Goal: Navigation & Orientation: Find specific page/section

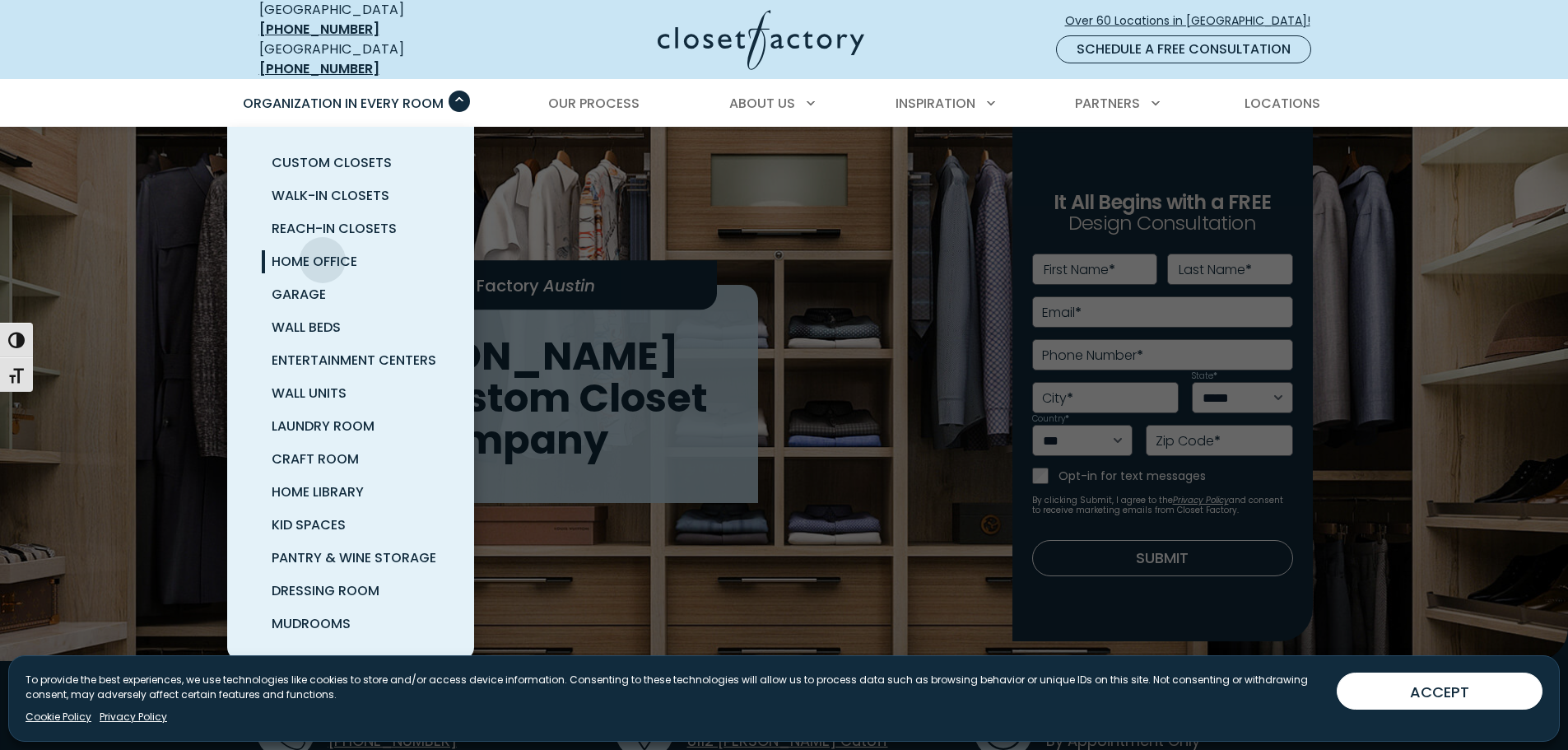
click at [323, 252] on span "Home Office" at bounding box center [314, 261] width 86 height 19
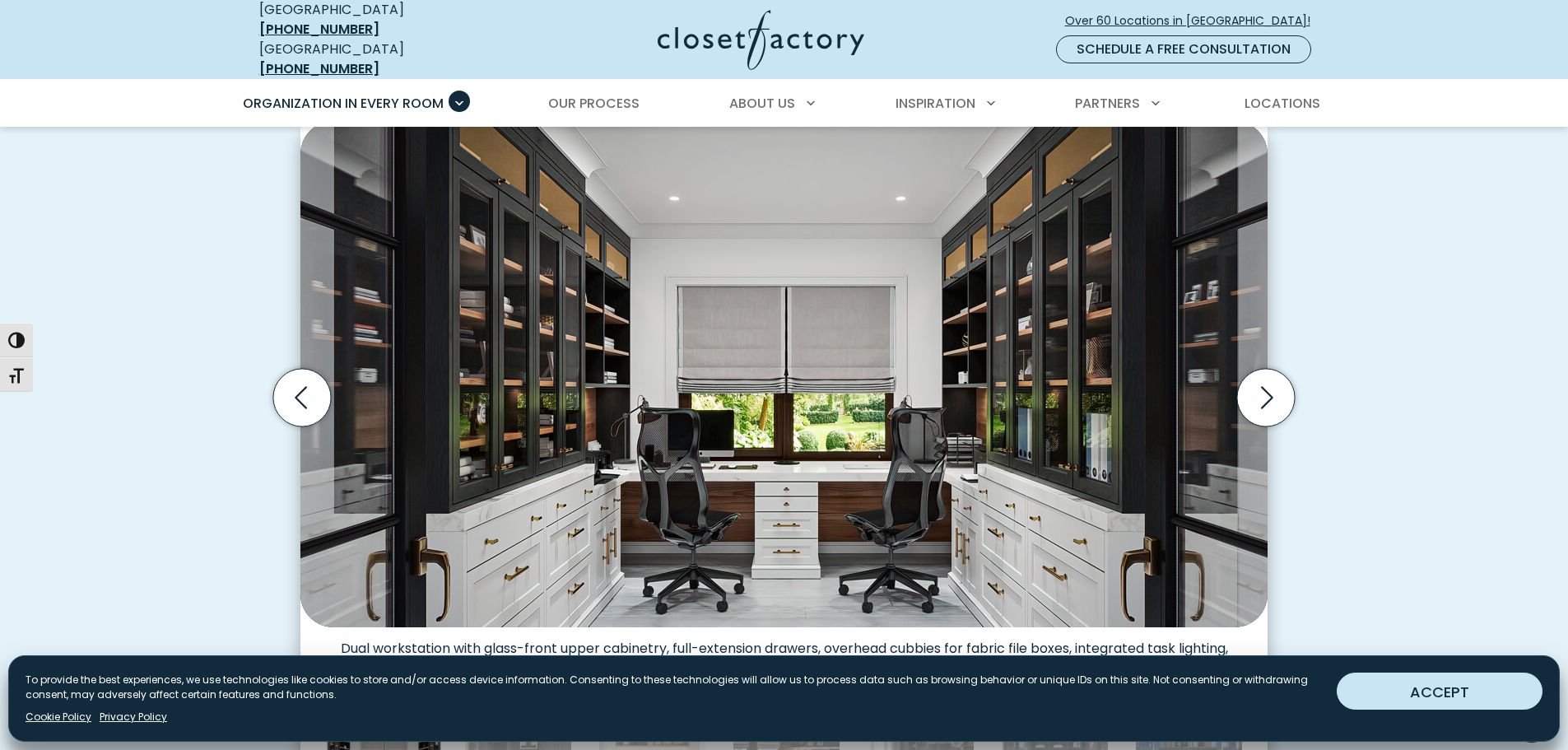
click at [1406, 689] on button "ACCEPT" at bounding box center [1440, 691] width 206 height 37
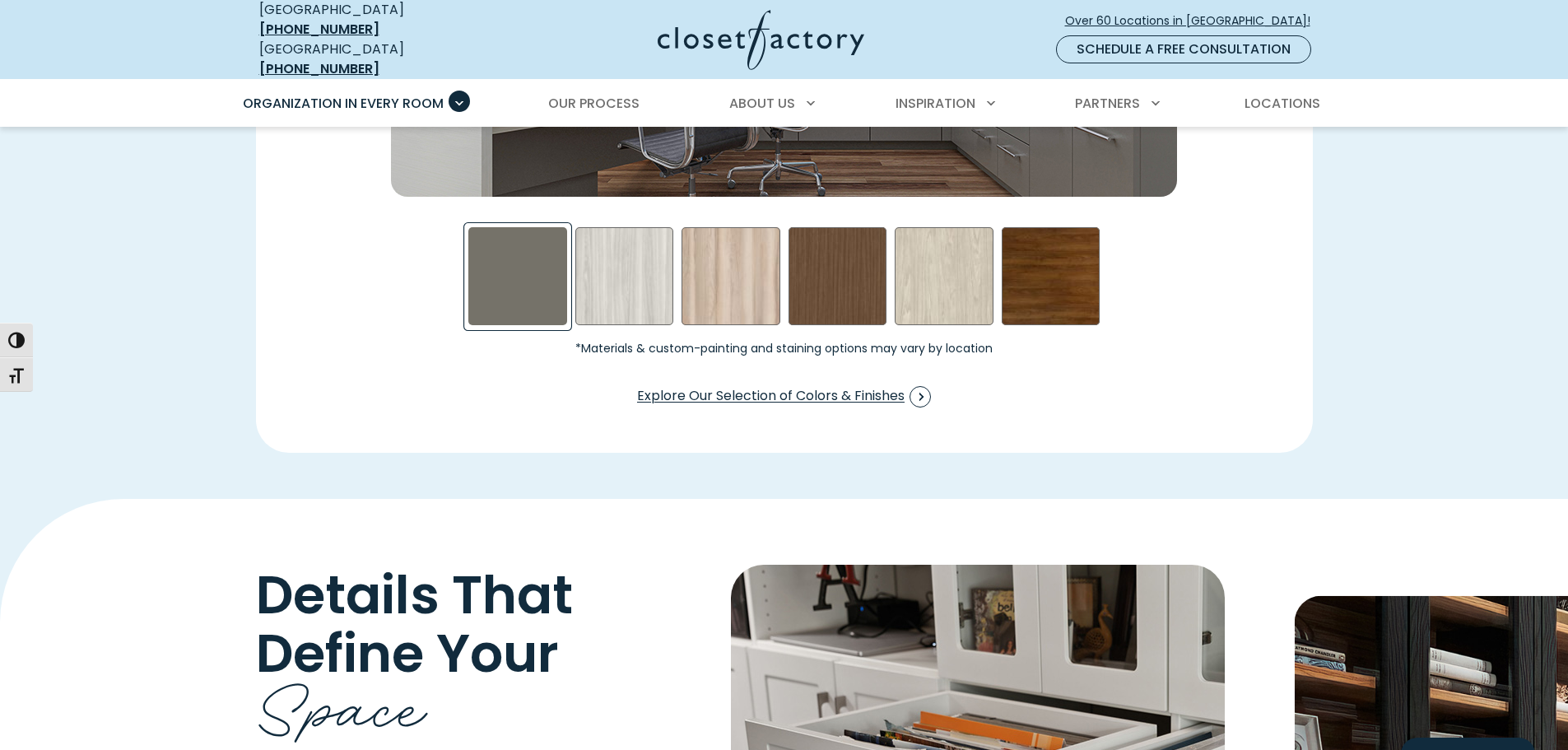
scroll to position [2716, 0]
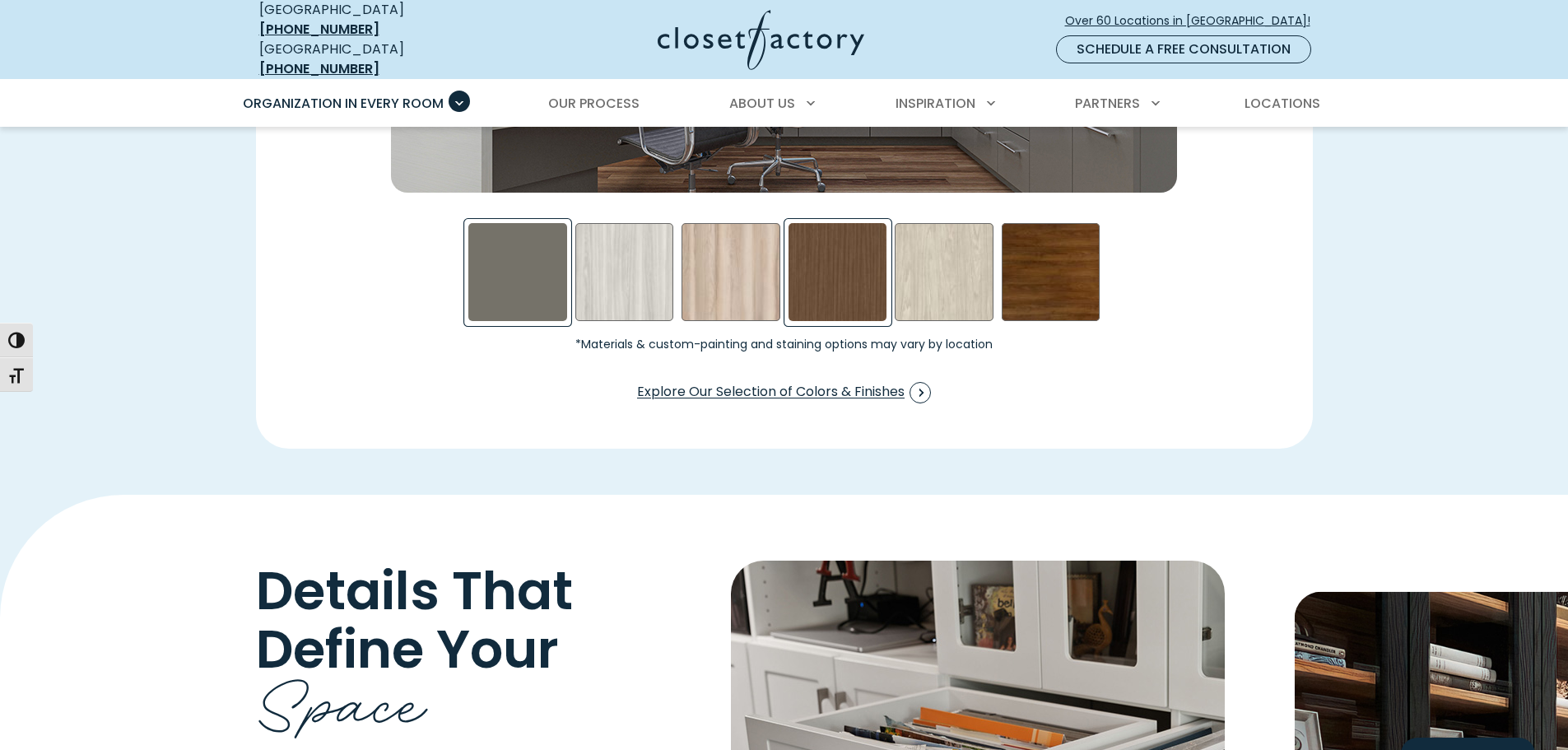
click at [841, 249] on div "Rocky Mountain Swatch" at bounding box center [838, 272] width 99 height 99
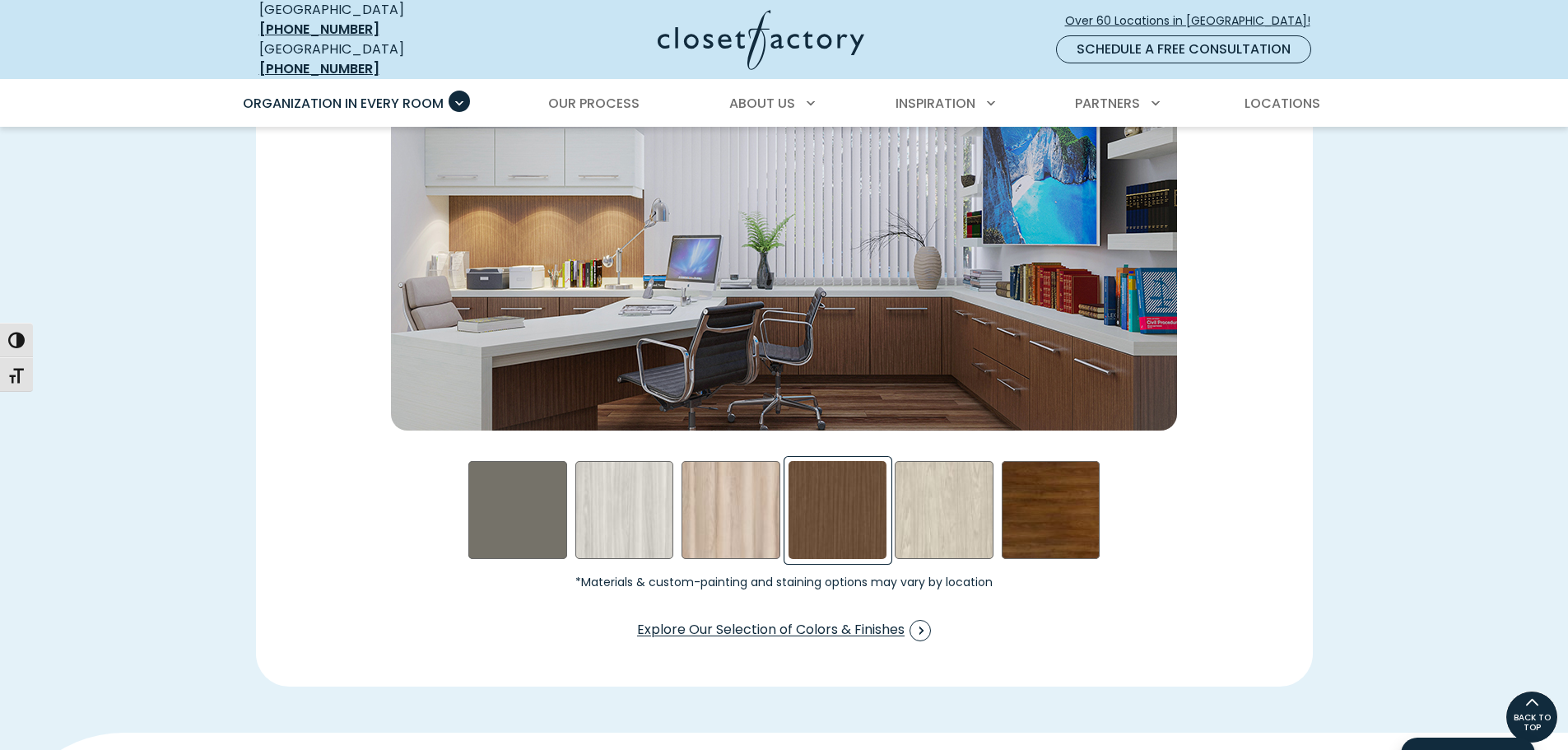
scroll to position [2469, 0]
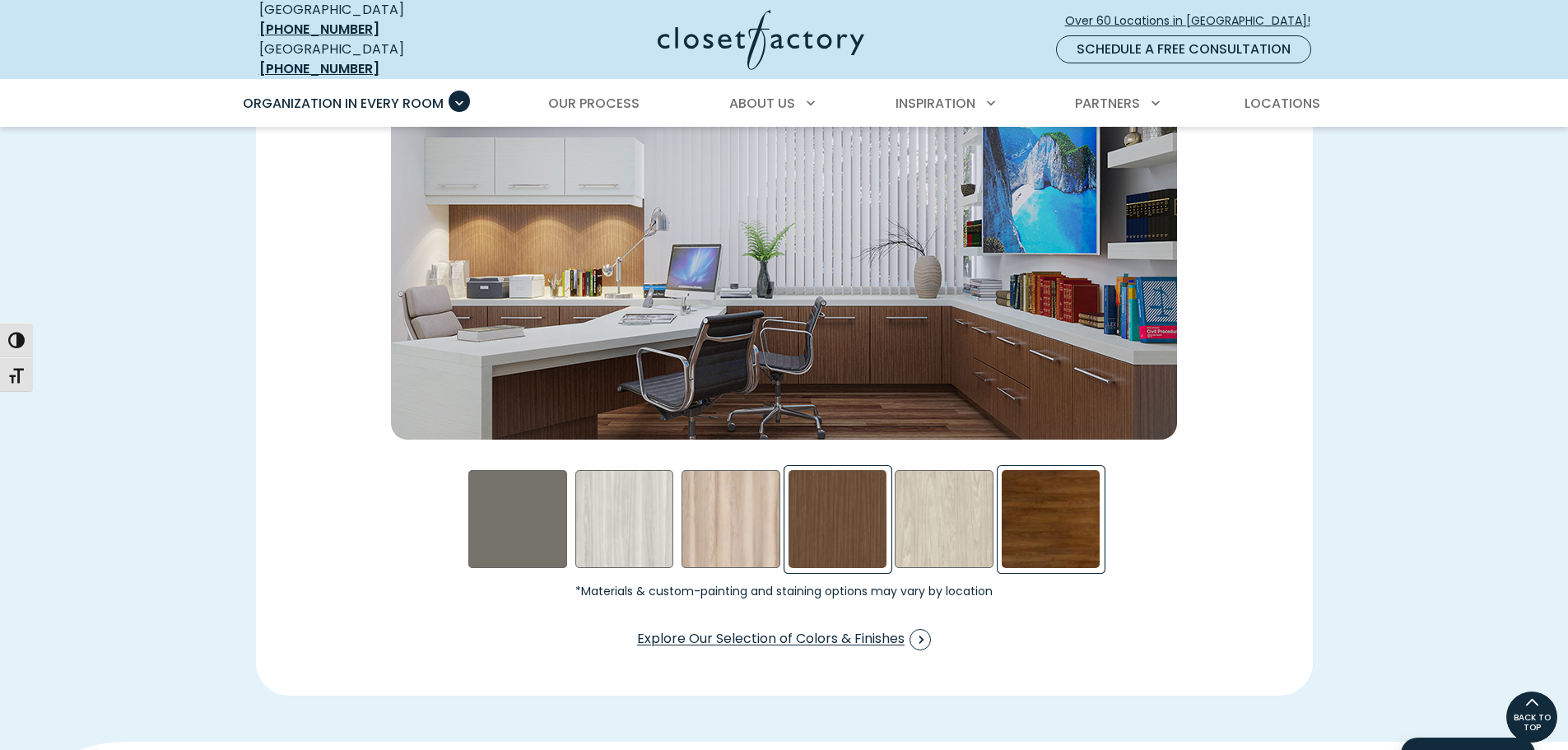
click at [1045, 486] on div "Walnut- Stained Swatch" at bounding box center [1051, 519] width 99 height 99
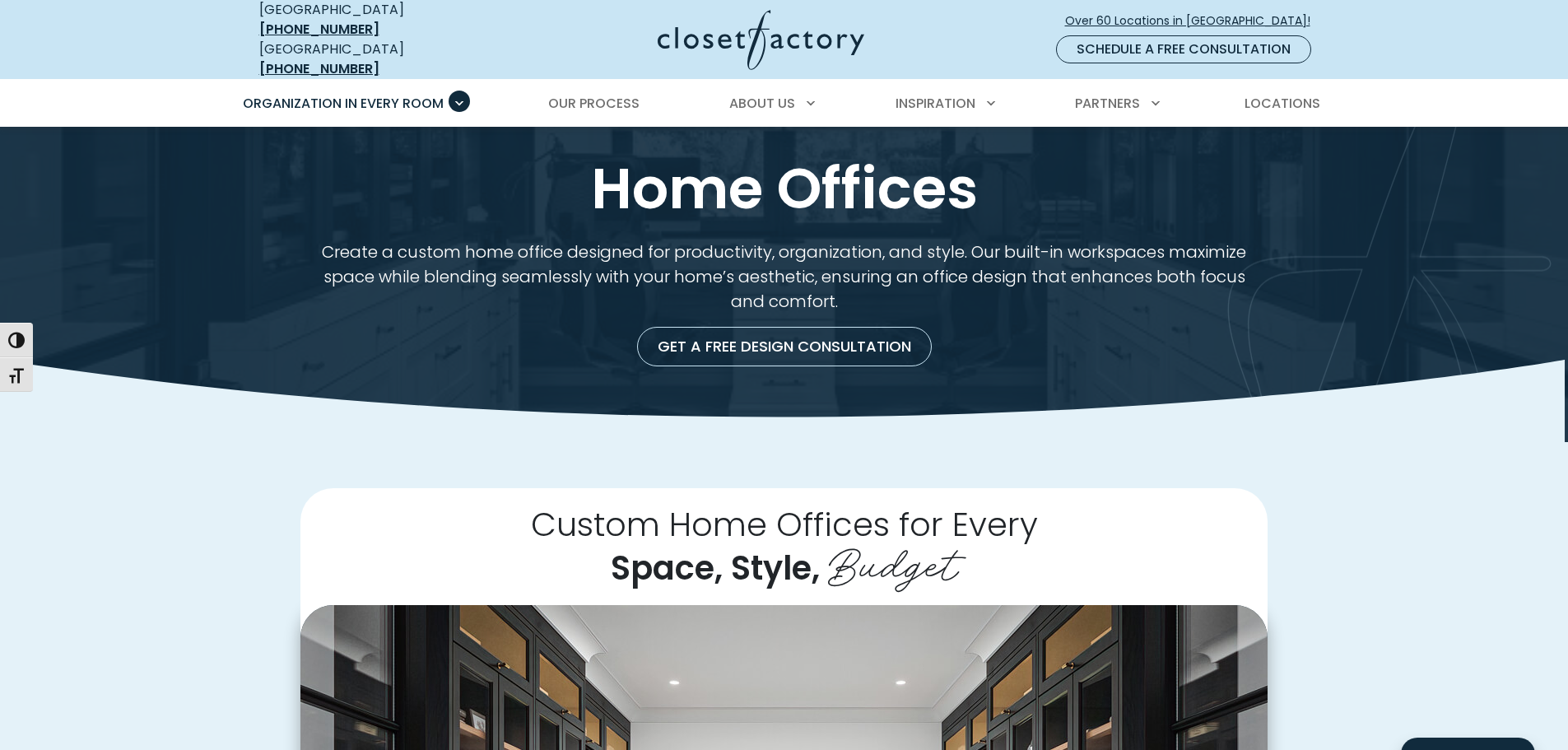
scroll to position [0, 0]
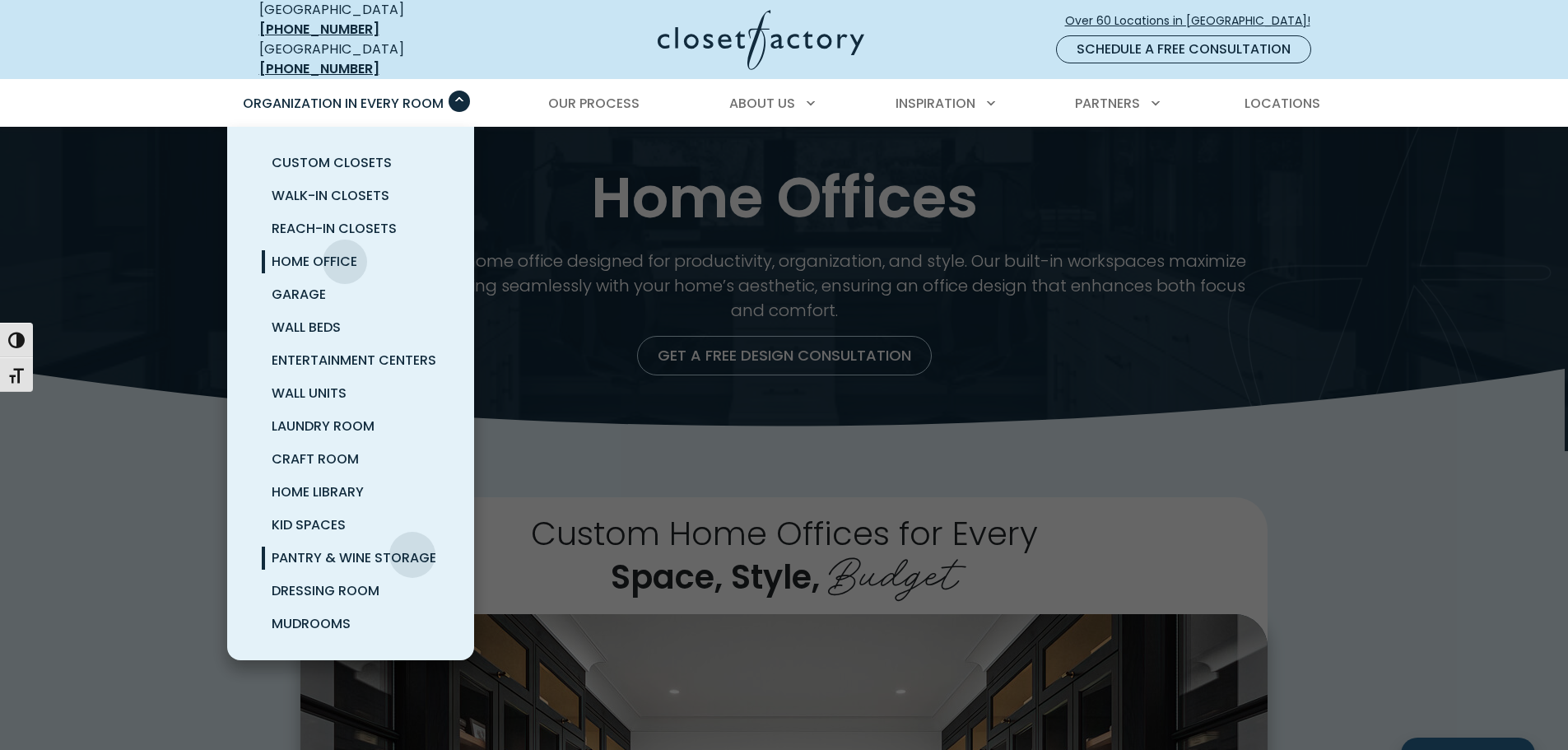
click at [413, 548] on span "Pantry & Wine Storage" at bounding box center [354, 557] width 164 height 19
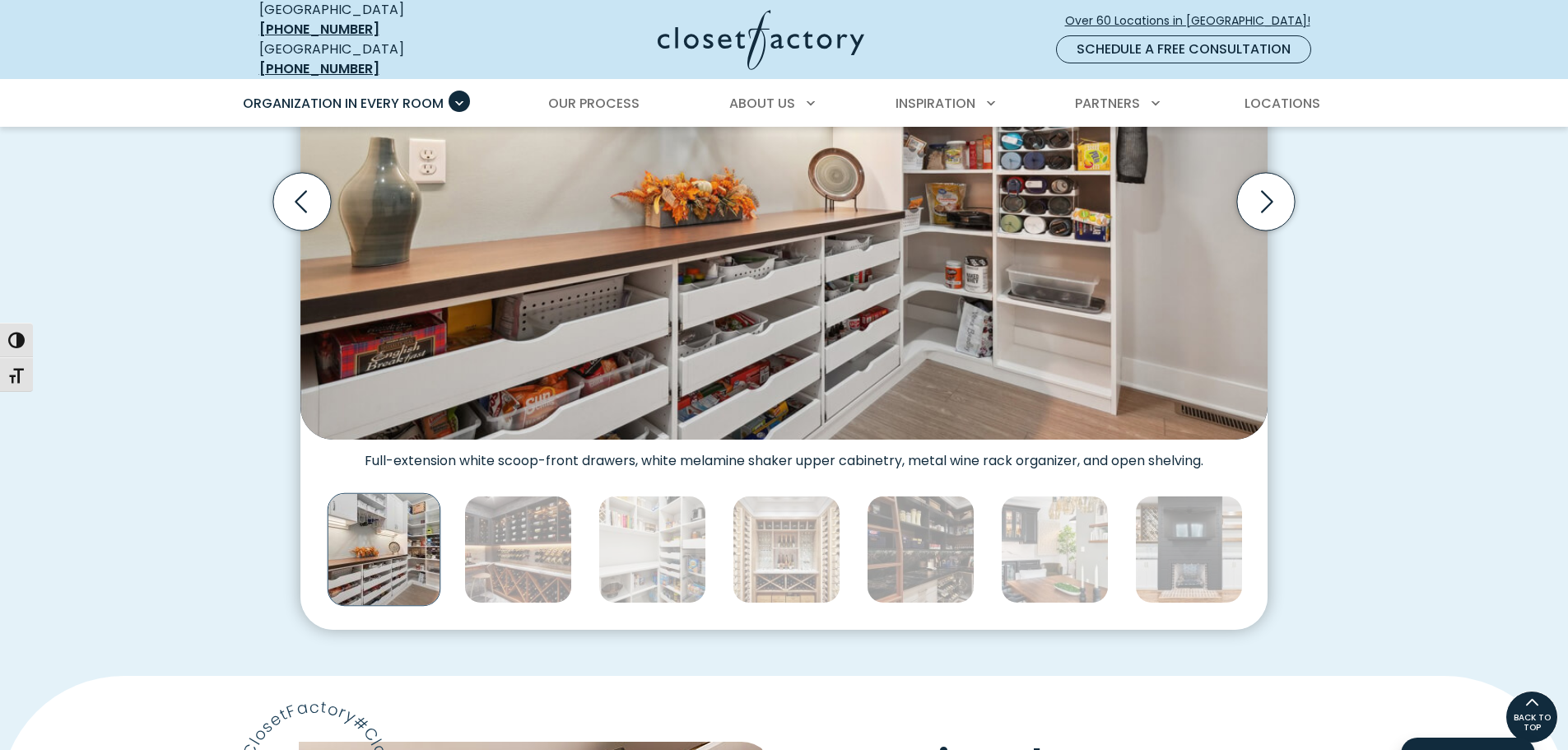
scroll to position [658, 0]
